Goal: Transaction & Acquisition: Book appointment/travel/reservation

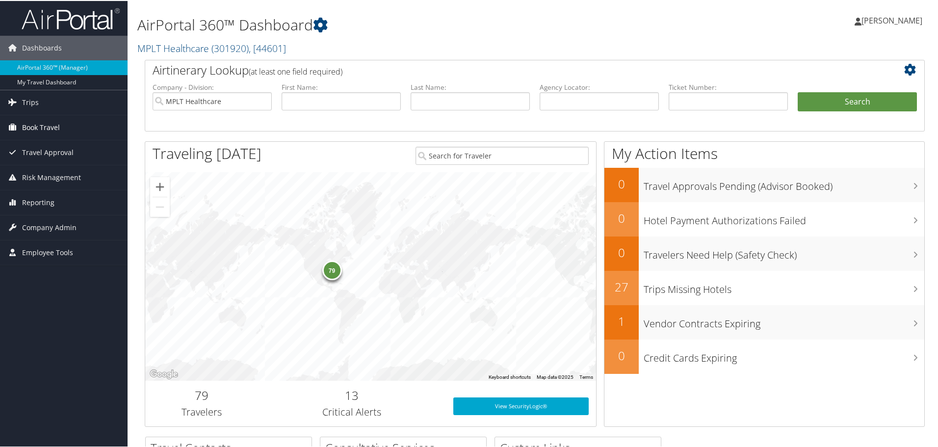
click at [35, 126] on span "Book Travel" at bounding box center [41, 126] width 38 height 25
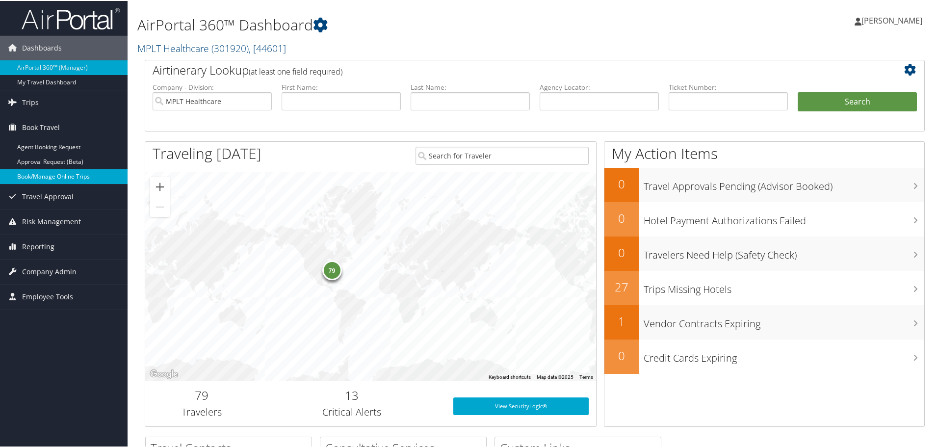
click at [28, 176] on link "Book/Manage Online Trips" at bounding box center [64, 175] width 128 height 15
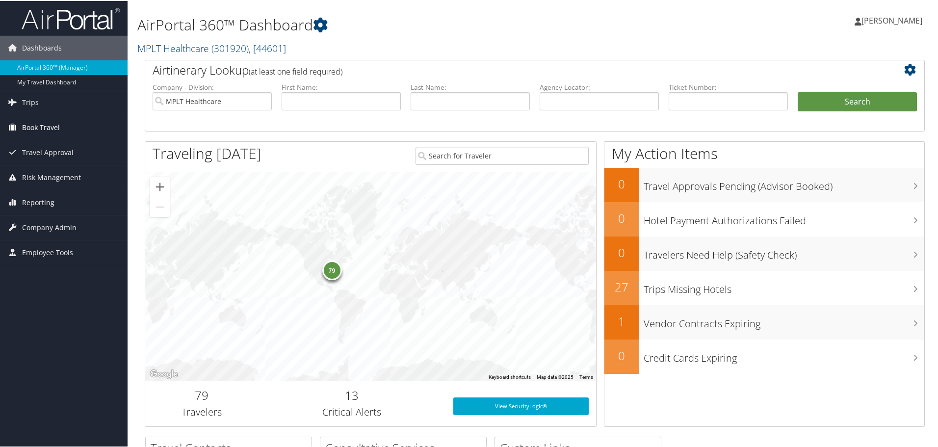
click at [31, 129] on span "Book Travel" at bounding box center [41, 126] width 38 height 25
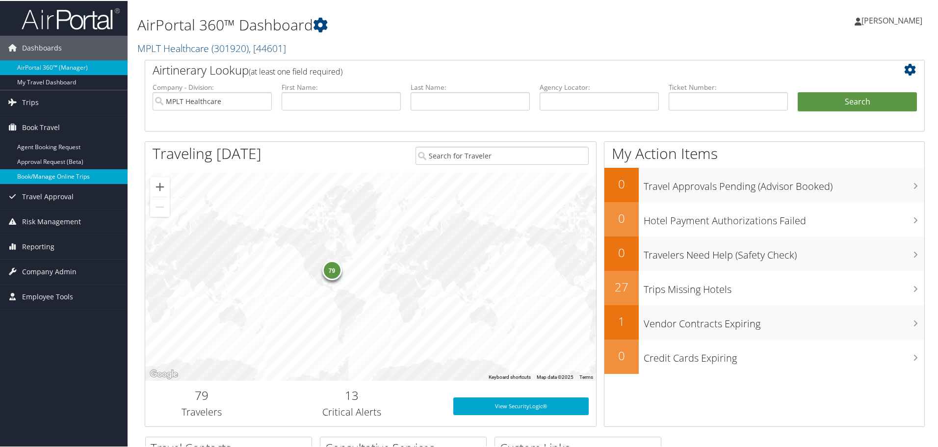
click at [38, 179] on link "Book/Manage Online Trips" at bounding box center [64, 175] width 128 height 15
